Goal: Information Seeking & Learning: Stay updated

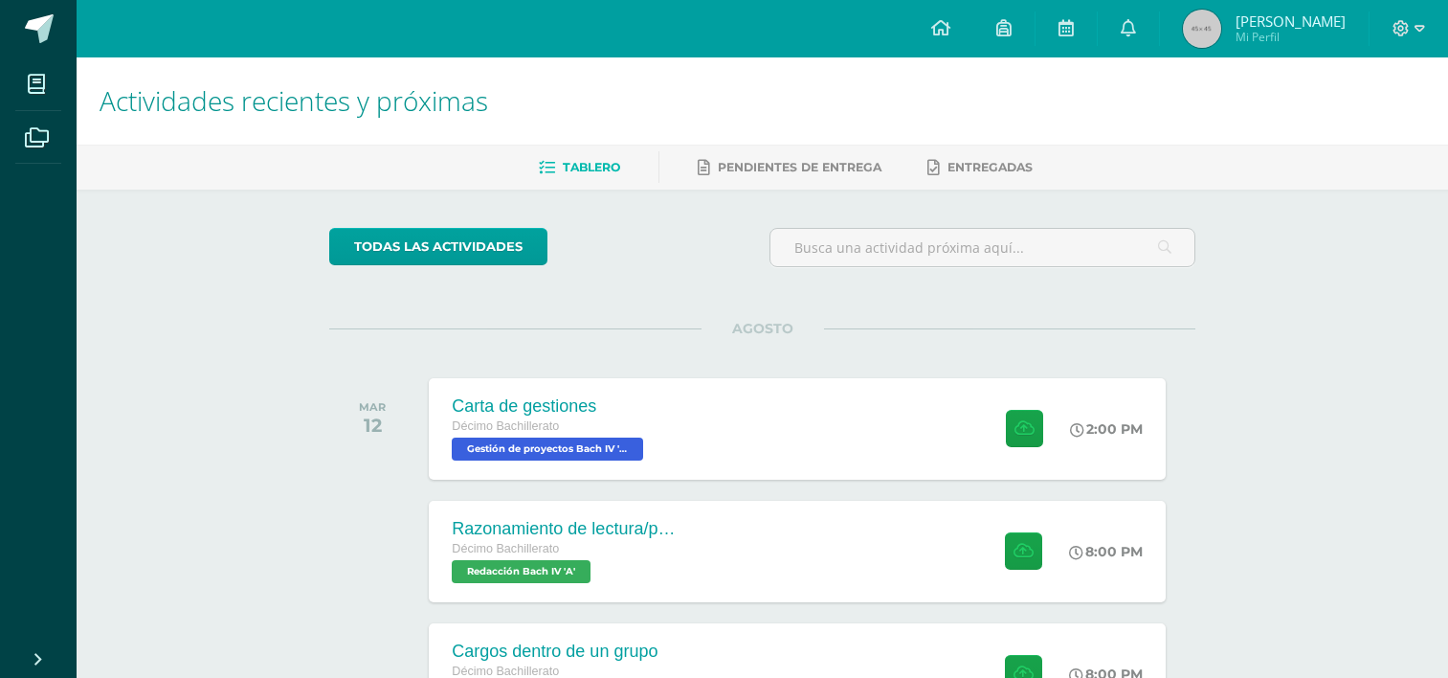
scroll to position [0, 7]
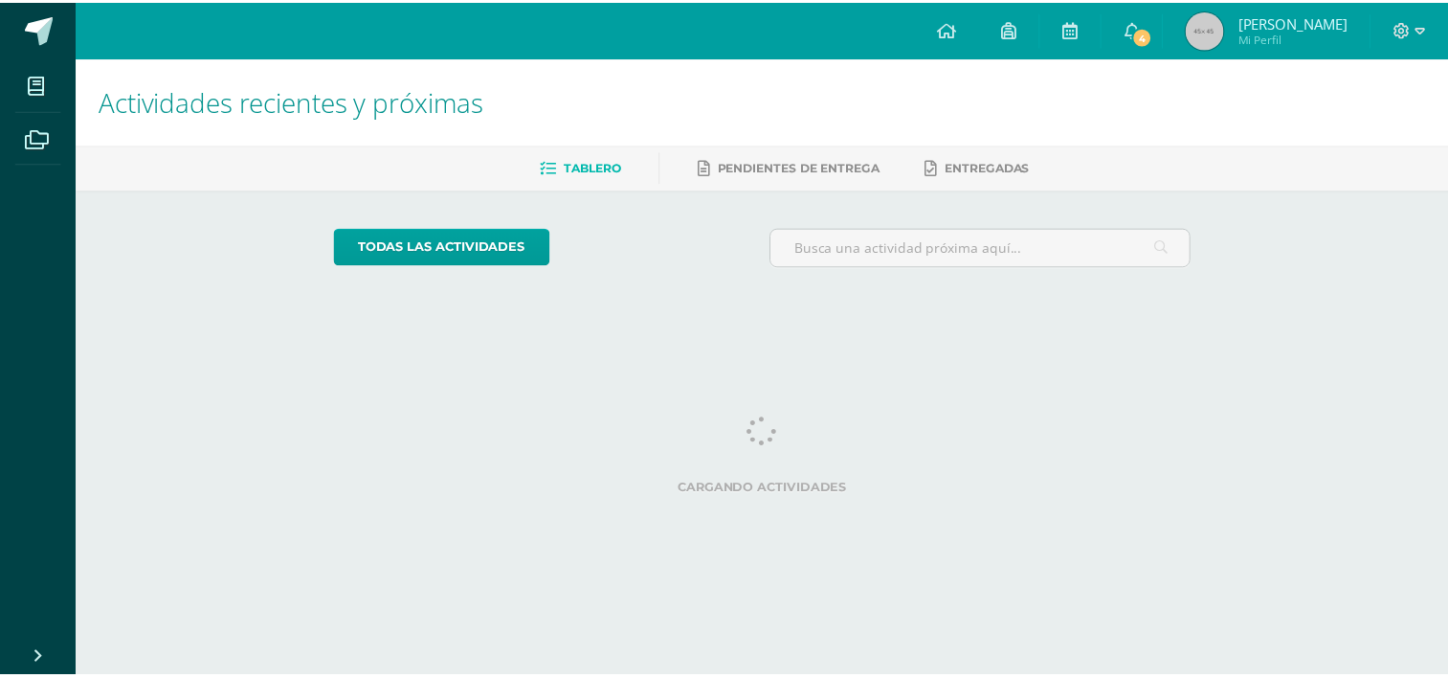
scroll to position [0, 7]
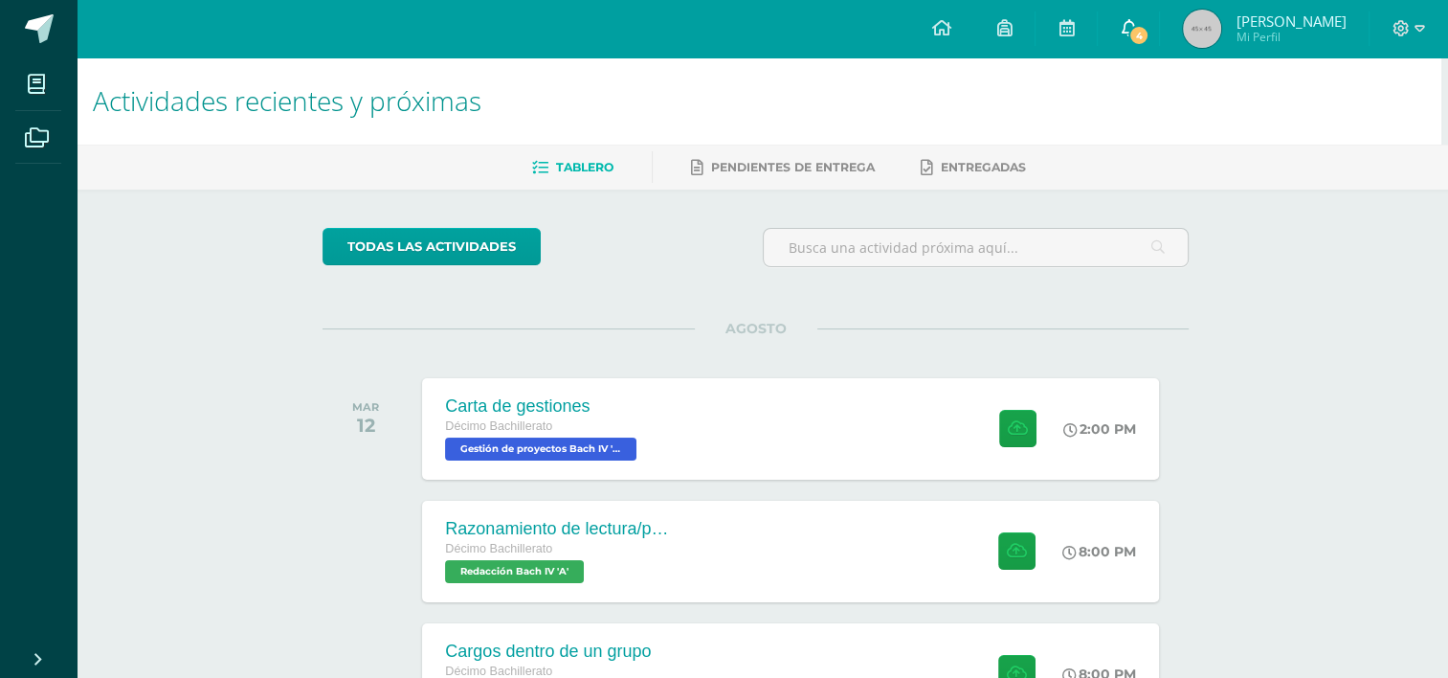
click at [1143, 15] on link "4" at bounding box center [1128, 28] width 61 height 57
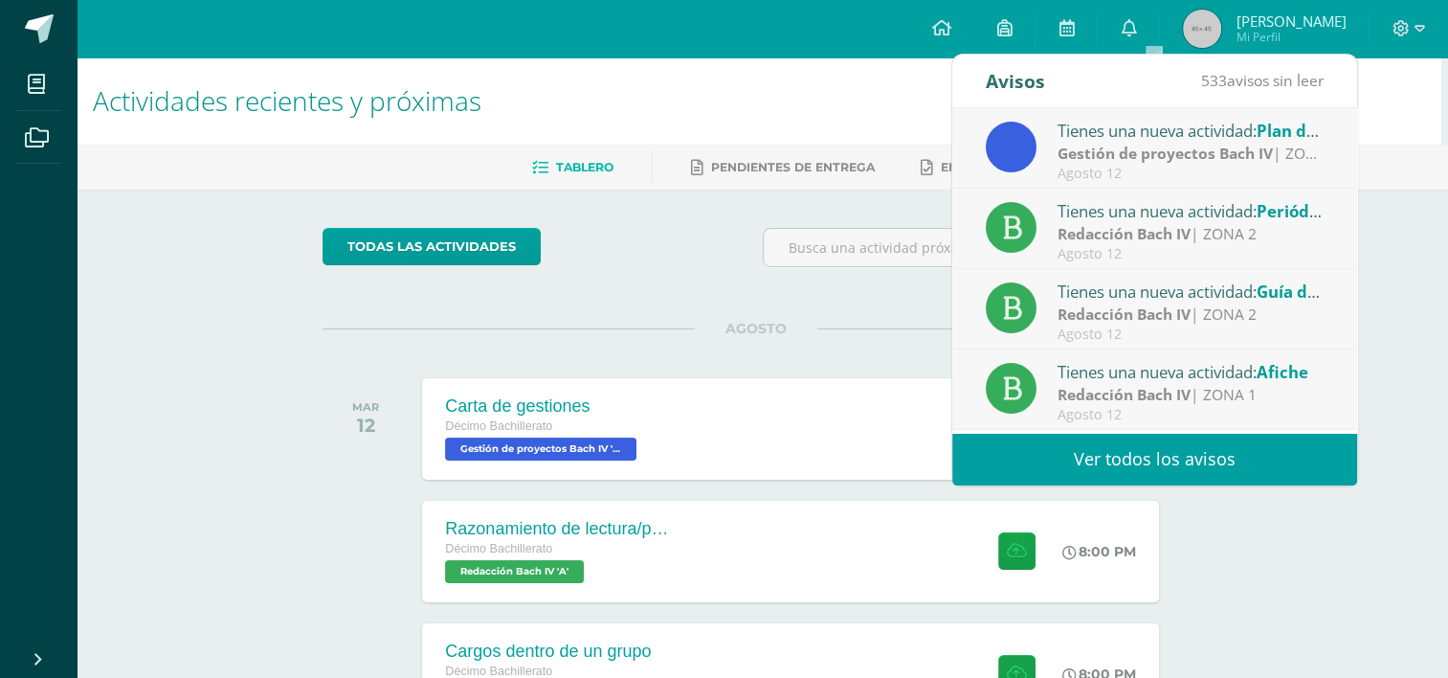
click at [1181, 167] on div "Agosto 12" at bounding box center [1191, 174] width 266 height 16
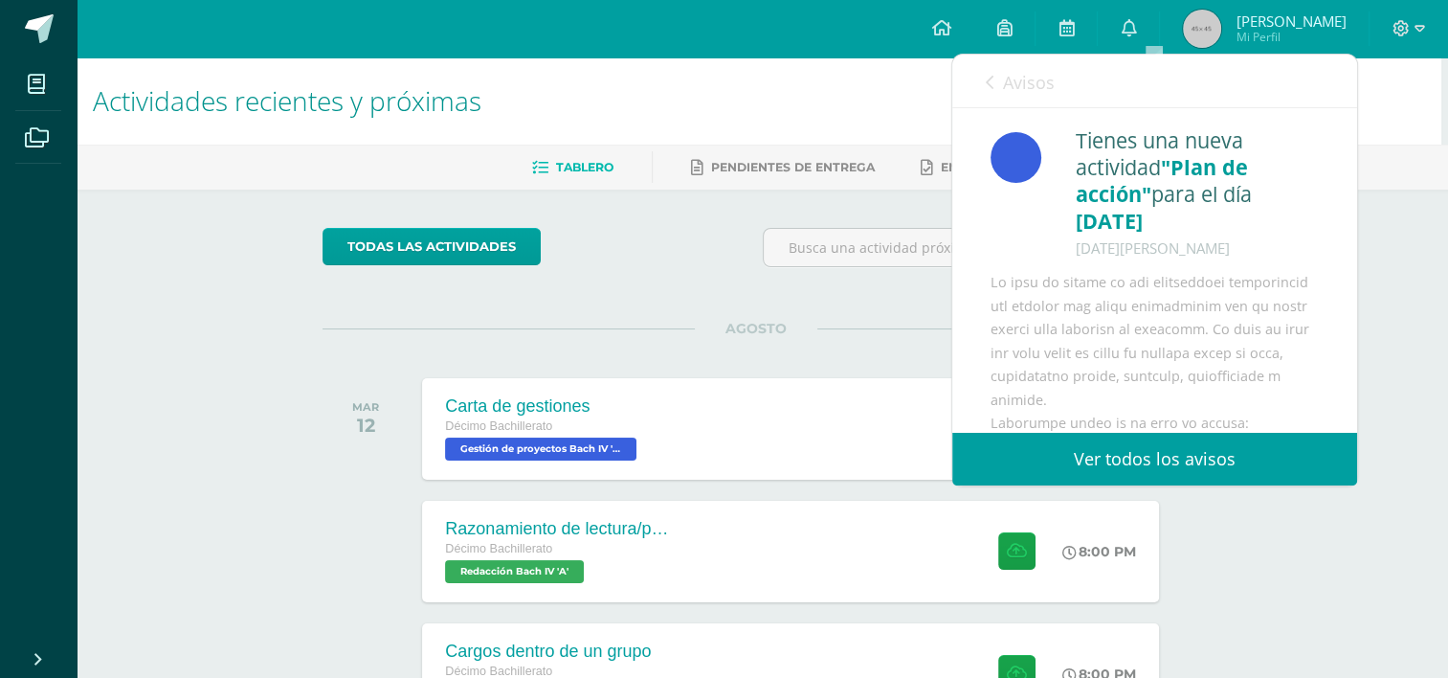
click at [993, 79] on link "Avisos" at bounding box center [1020, 82] width 69 height 55
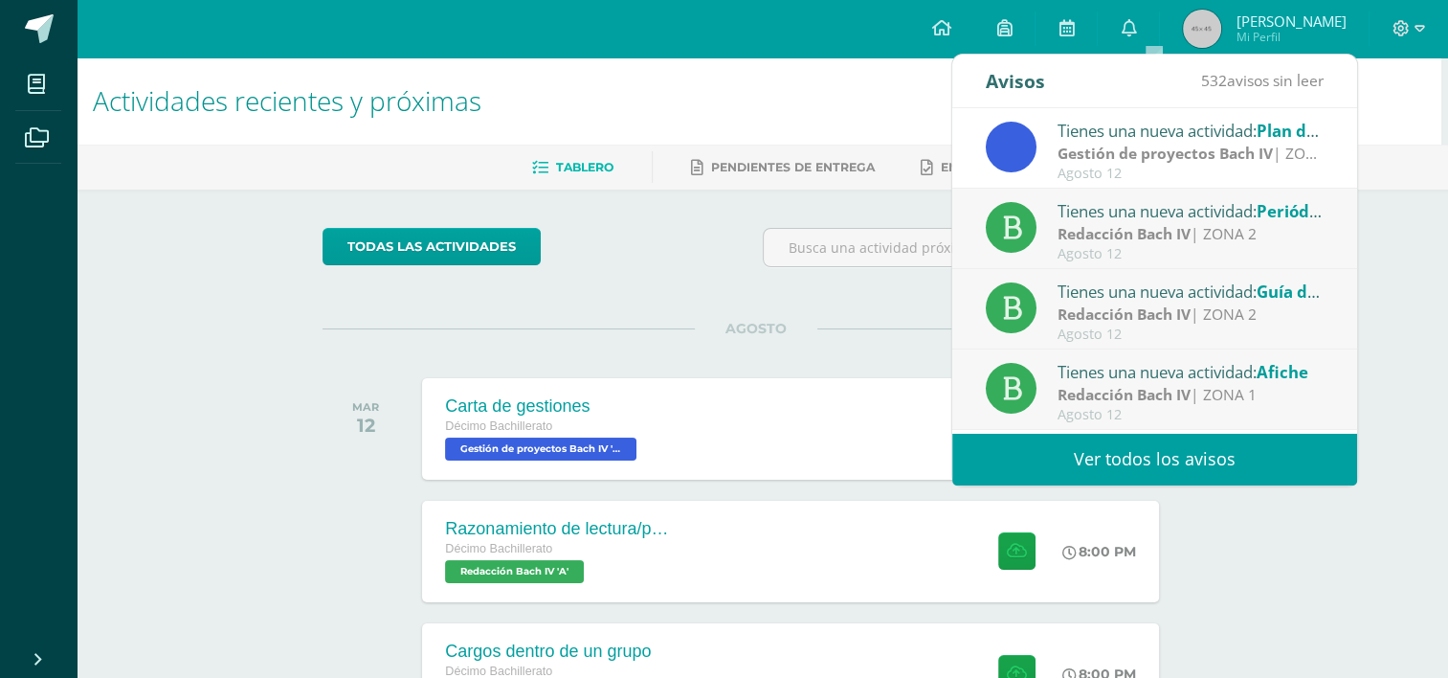
click at [1154, 204] on div "Tienes una nueva actividad: Periódico escolar" at bounding box center [1191, 210] width 266 height 25
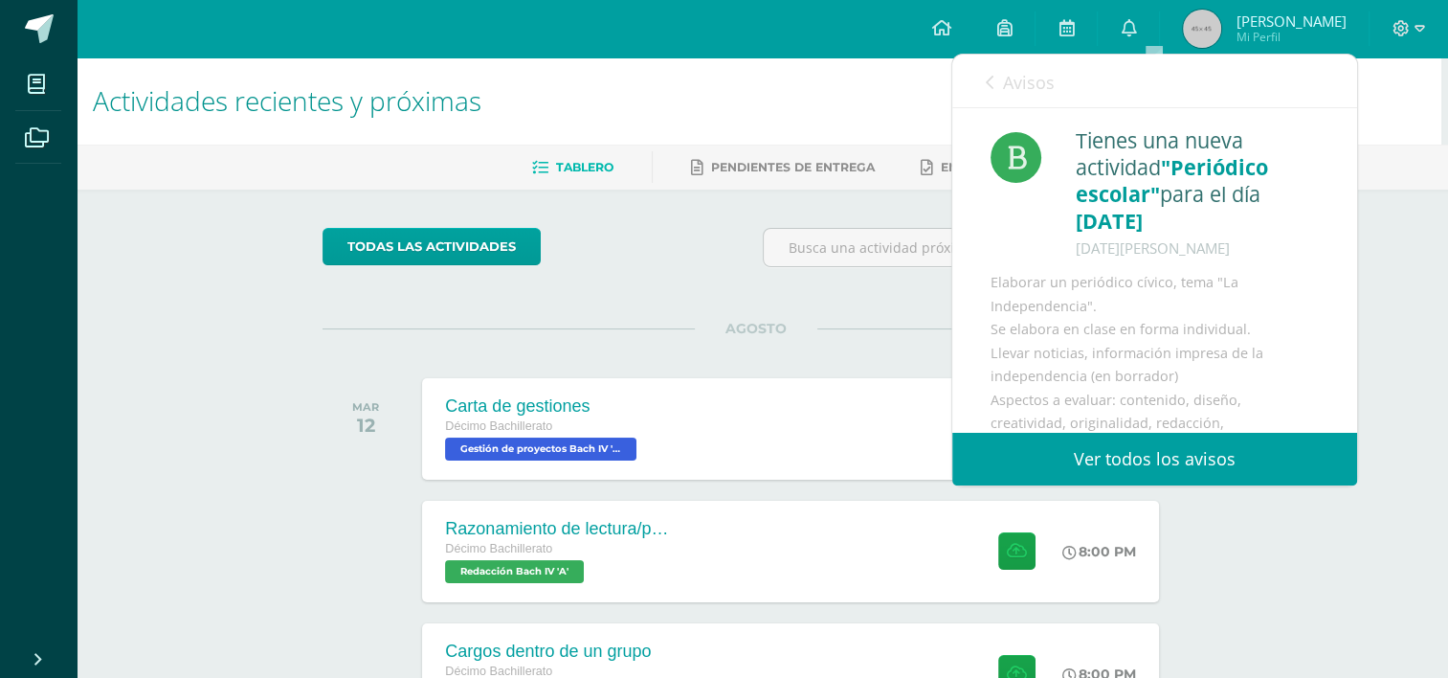
click at [1019, 79] on span "Avisos" at bounding box center [1029, 82] width 52 height 23
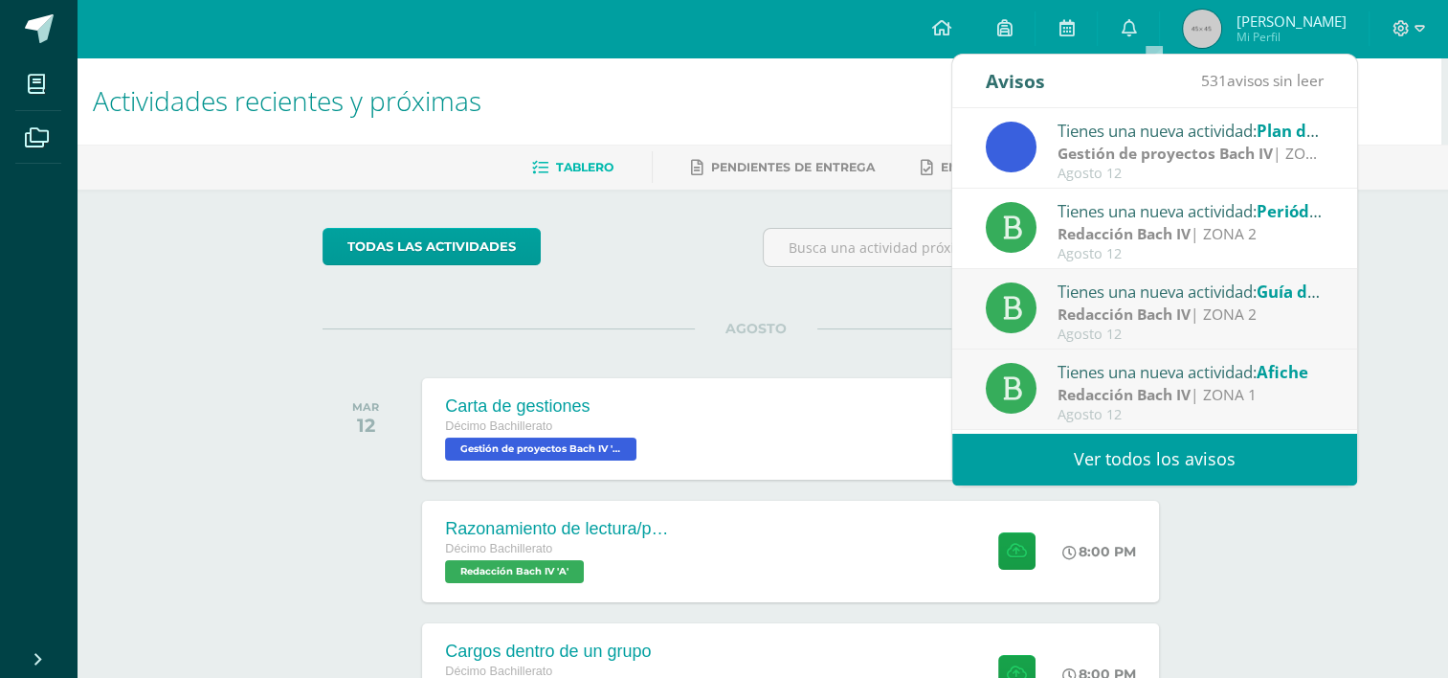
click at [1170, 283] on div "Tienes una nueva actividad: Guía de trabajo" at bounding box center [1191, 291] width 266 height 25
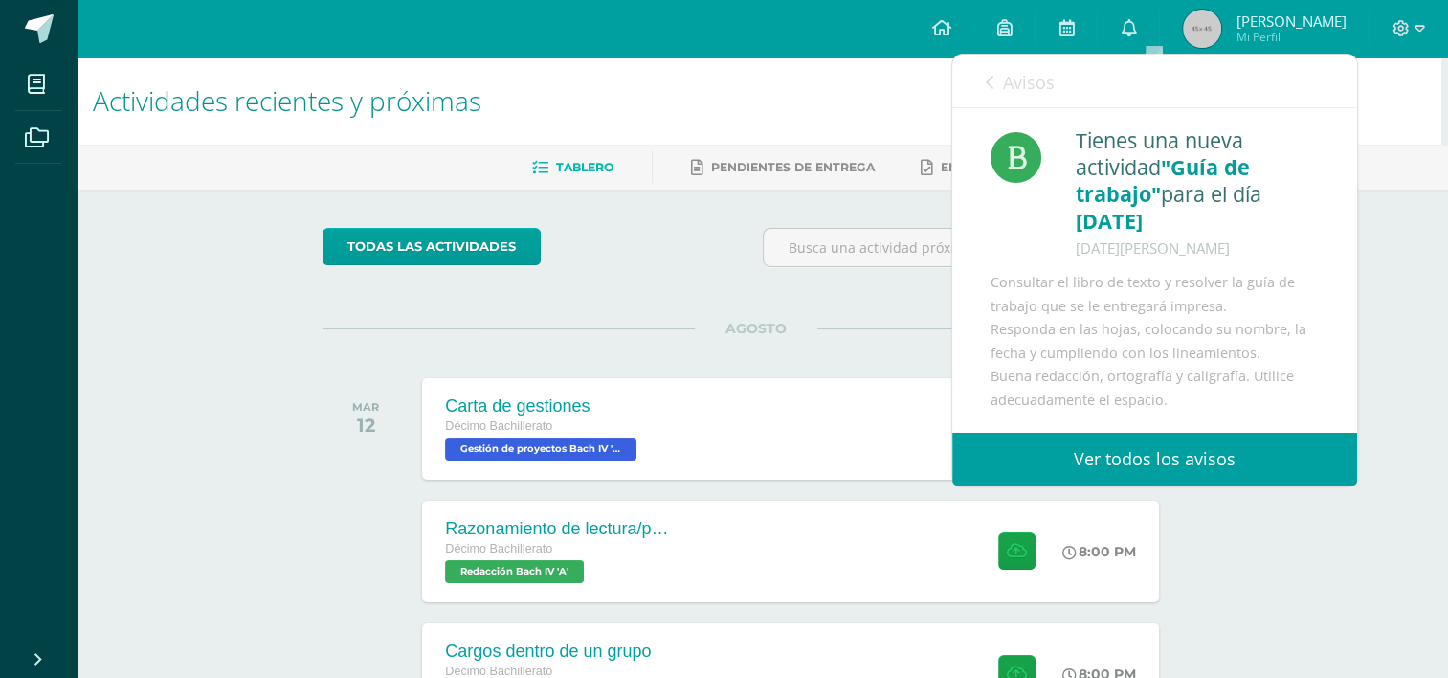
click at [1005, 85] on span "Avisos" at bounding box center [1029, 82] width 52 height 23
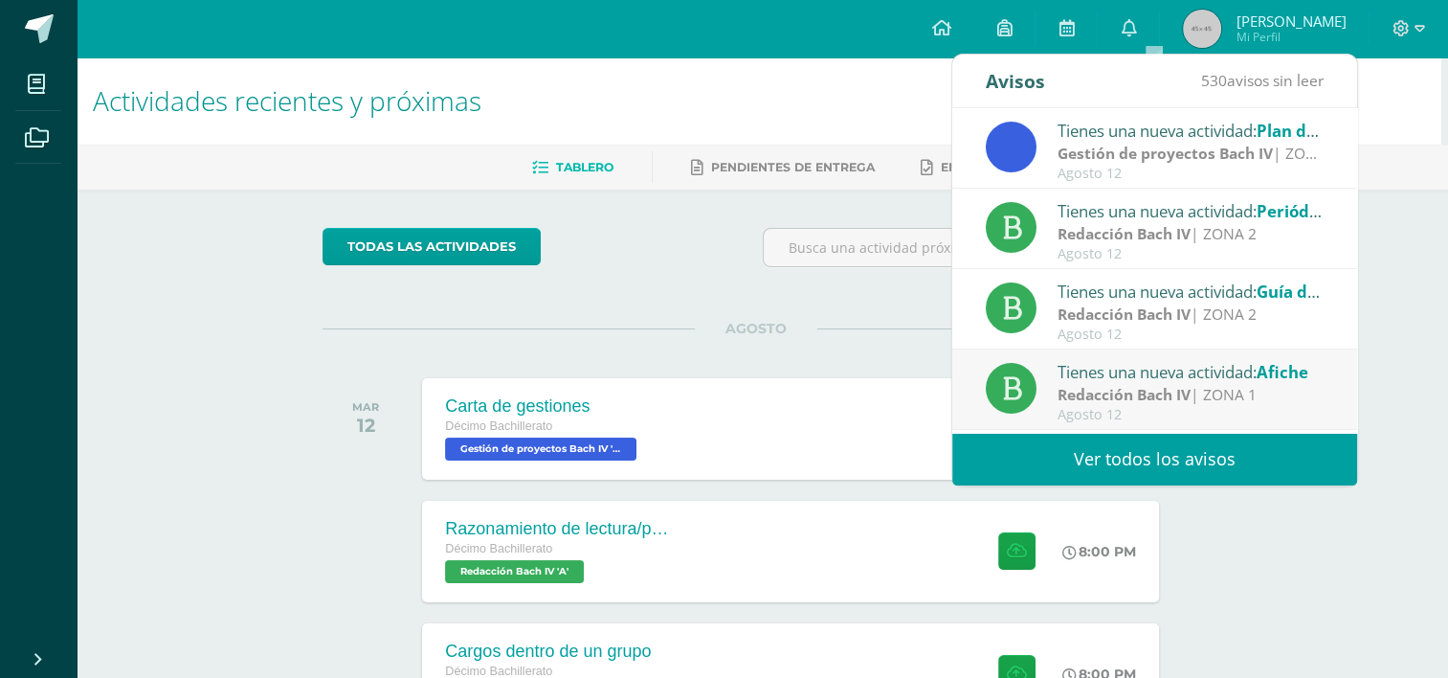
click at [1179, 374] on div "Tienes una nueva actividad: Afiche" at bounding box center [1191, 371] width 266 height 25
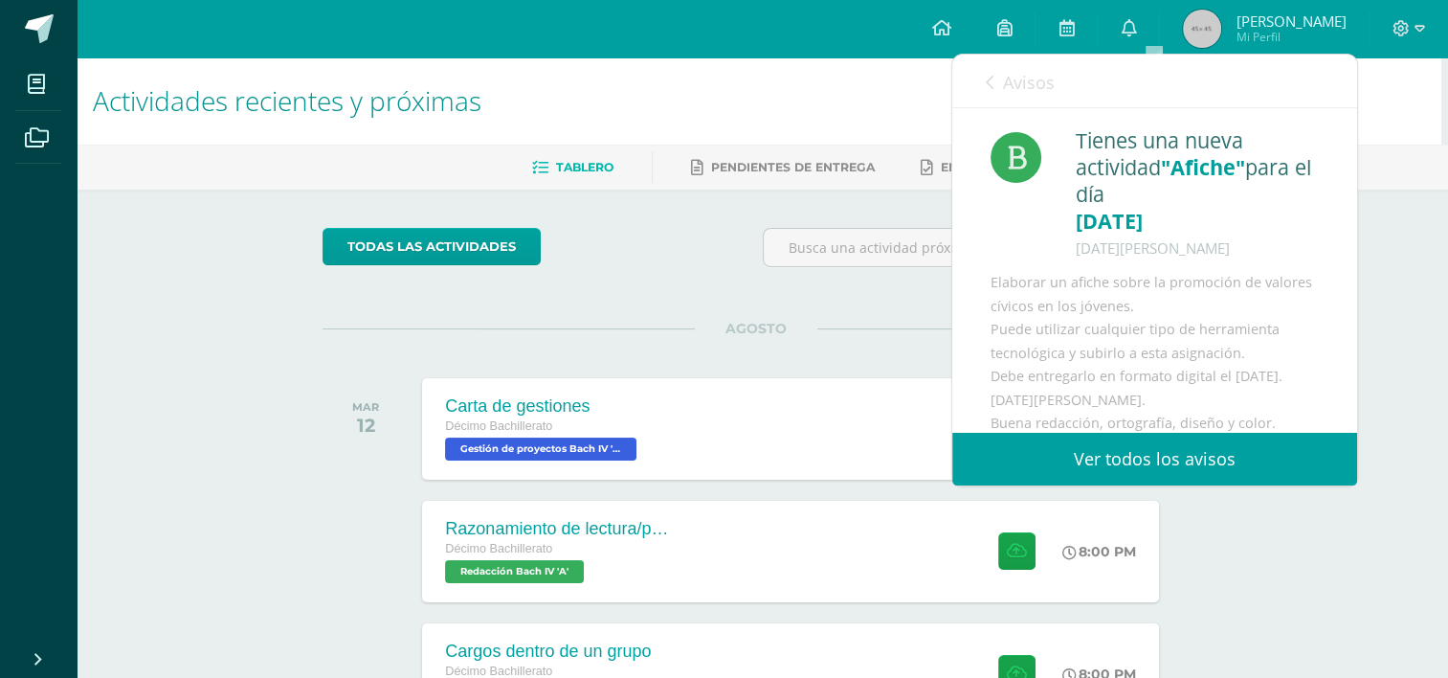
click at [1012, 94] on link "Avisos" at bounding box center [1020, 82] width 69 height 55
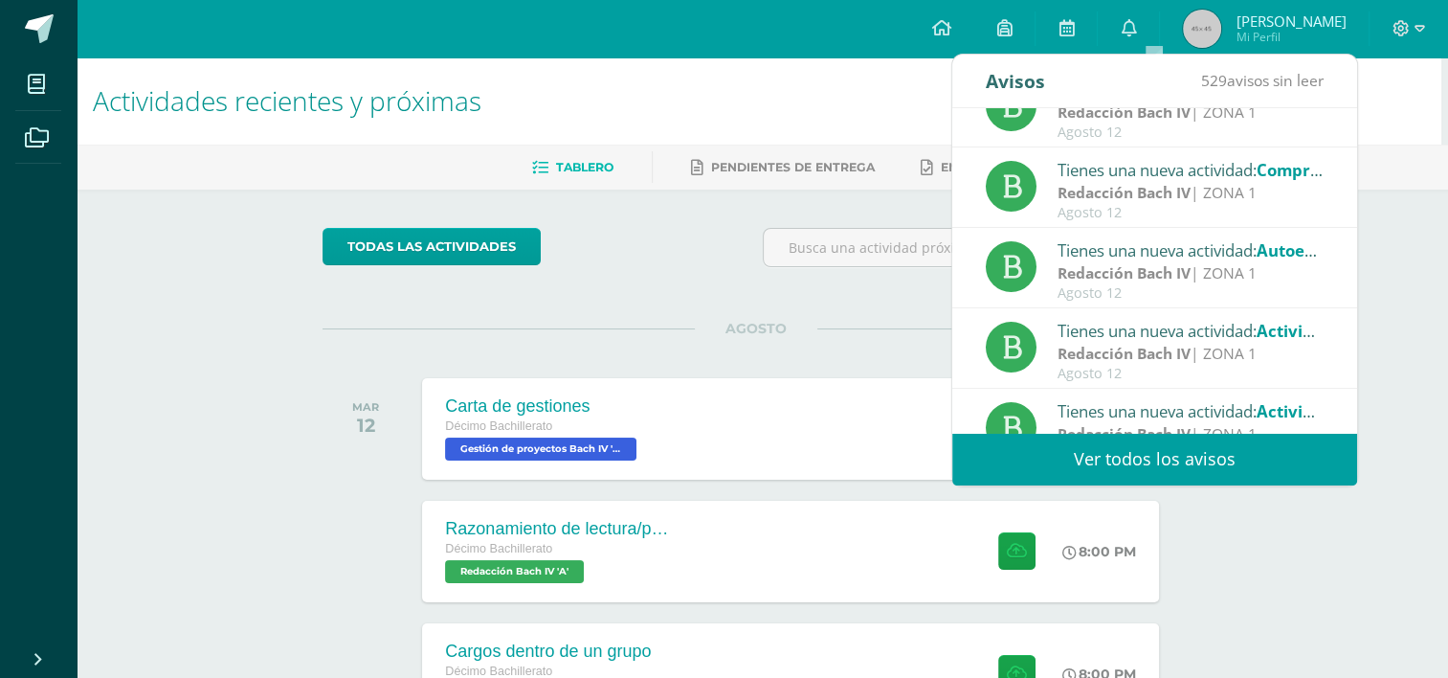
scroll to position [283, 0]
